Goal: Task Accomplishment & Management: Manage account settings

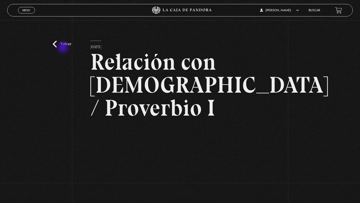
click at [64, 48] on div "Volver 30 enero, 2024 Relación con Dios / Proverbio I WhatsApp Twitter Messenge…" at bounding box center [180, 135] width 360 height 231
click at [61, 40] on div "Volver 30 enero, 2024 Relación con Dios / Proverbio I WhatsApp Twitter Messenge…" at bounding box center [180, 135] width 360 height 231
click at [56, 46] on link "Volver" at bounding box center [62, 44] width 19 height 7
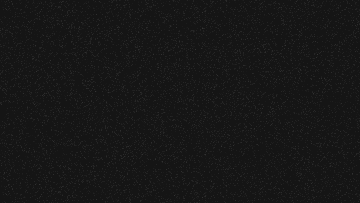
scroll to position [19, 0]
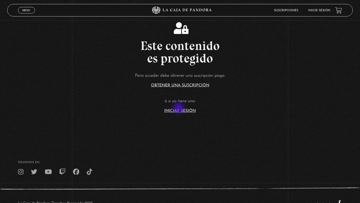
click at [179, 108] on article "Para acceder debe obtener una suscripción paga: Obtener una suscripción ó si ya…" at bounding box center [180, 92] width 360 height 41
click at [179, 110] on link "Iniciar Sesión" at bounding box center [180, 111] width 32 height 4
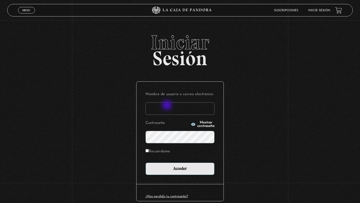
click at [168, 106] on input "Nombre de usuario o correo electrónico" at bounding box center [180, 109] width 69 height 13
type input "elenamenjivar89@gmail.com"
click at [148, 151] on input "Recuérdame" at bounding box center [147, 150] width 3 height 3
checkbox input "true"
click at [195, 129] on p "Contraseña Mostrar contraseña" at bounding box center [180, 132] width 69 height 24
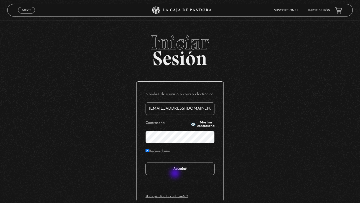
click at [176, 174] on input "Acceder" at bounding box center [180, 169] width 69 height 13
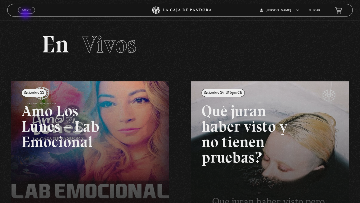
click at [26, 14] on div "Menu Cerrar" at bounding box center [72, 10] width 108 height 12
click at [27, 11] on span "Menu" at bounding box center [26, 10] width 8 height 3
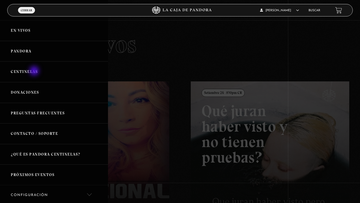
click at [35, 72] on link "Centinelas" at bounding box center [54, 72] width 108 height 21
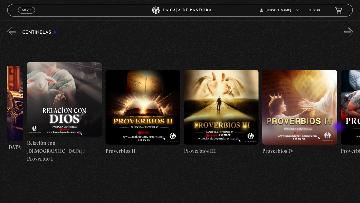
scroll to position [0, 217]
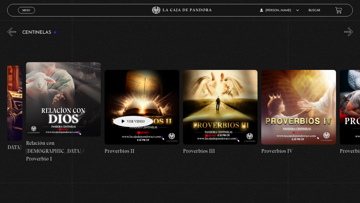
click at [125, 108] on figure at bounding box center [142, 107] width 75 height 75
